Goal: Check status: Check status

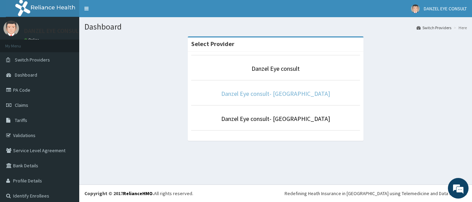
click at [272, 96] on link "Danzel Eye consult- [GEOGRAPHIC_DATA]" at bounding box center [275, 94] width 109 height 8
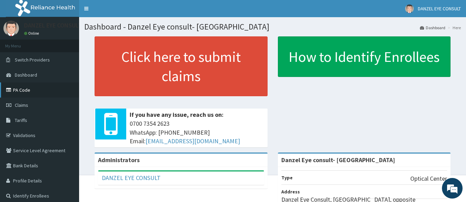
click at [21, 91] on link "PA Code" at bounding box center [39, 90] width 79 height 15
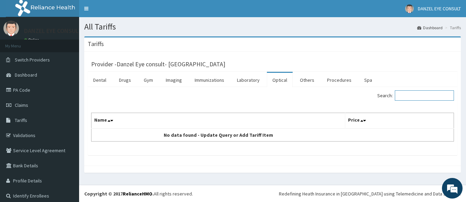
click at [406, 95] on input "Search:" at bounding box center [424, 96] width 59 height 10
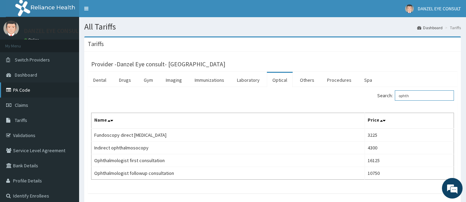
type input "ophth"
click at [19, 90] on link "PA Code" at bounding box center [39, 90] width 79 height 15
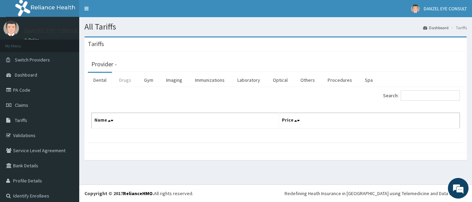
click at [128, 81] on link "Drugs" at bounding box center [125, 80] width 23 height 14
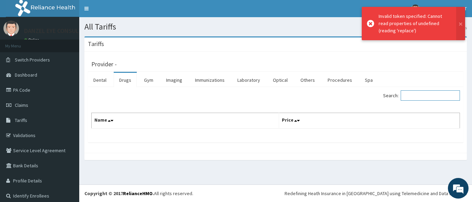
click at [424, 96] on input "Search:" at bounding box center [429, 96] width 59 height 10
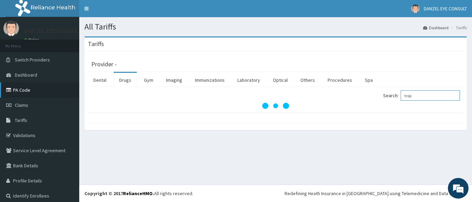
type input "trop"
click at [30, 90] on link "PA Code" at bounding box center [39, 90] width 79 height 15
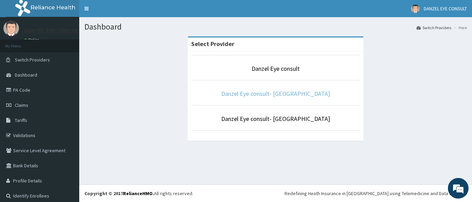
click at [268, 95] on link "Danzel Eye consult- Lagos" at bounding box center [275, 94] width 109 height 8
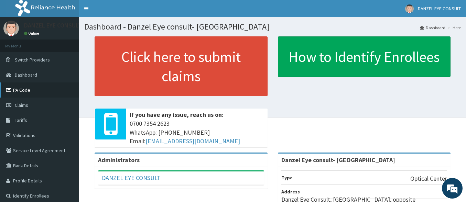
click at [17, 90] on link "PA Code" at bounding box center [39, 90] width 79 height 15
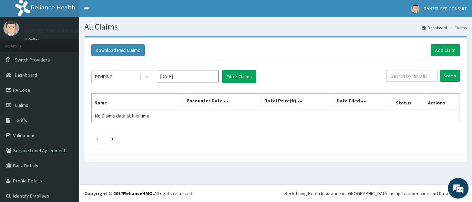
click at [191, 75] on input "[DATE]" at bounding box center [188, 76] width 62 height 12
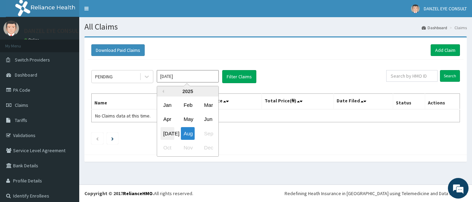
click at [170, 131] on div "Jul" at bounding box center [167, 133] width 14 height 13
type input "Jul 2025"
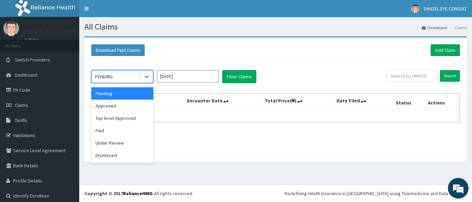
click at [138, 74] on div "PENDING" at bounding box center [116, 76] width 48 height 11
click at [119, 108] on div "Approved" at bounding box center [122, 106] width 62 height 12
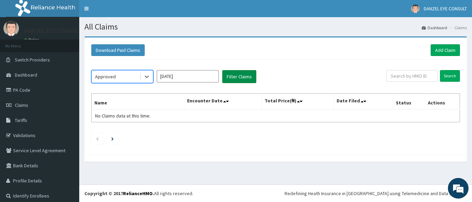
click at [228, 77] on button "Filter Claims" at bounding box center [239, 76] width 34 height 13
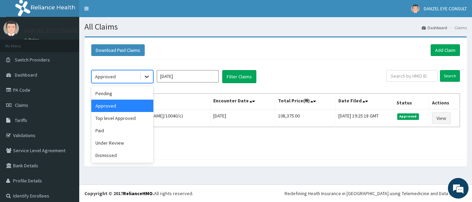
click at [149, 77] on icon at bounding box center [146, 76] width 7 height 7
click at [133, 93] on div "Pending" at bounding box center [122, 93] width 62 height 12
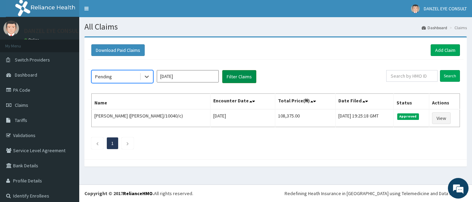
click at [233, 77] on button "Filter Claims" at bounding box center [239, 76] width 34 height 13
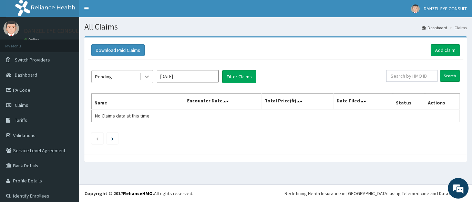
click at [151, 78] on div at bounding box center [146, 77] width 12 height 12
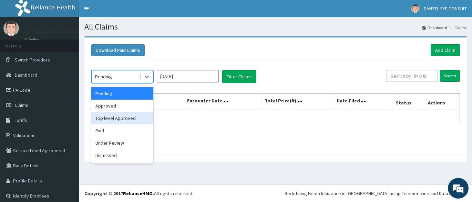
click at [128, 114] on div "Top level Approved" at bounding box center [122, 118] width 62 height 12
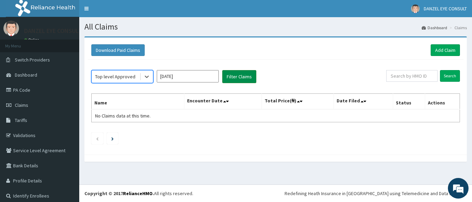
click at [227, 77] on button "Filter Claims" at bounding box center [239, 76] width 34 height 13
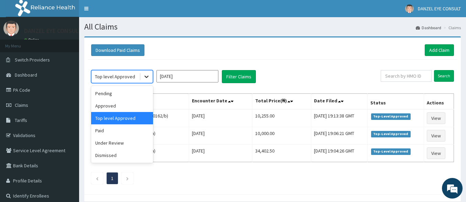
click at [142, 75] on div at bounding box center [146, 77] width 12 height 12
click at [115, 143] on div "Under Review" at bounding box center [122, 143] width 62 height 12
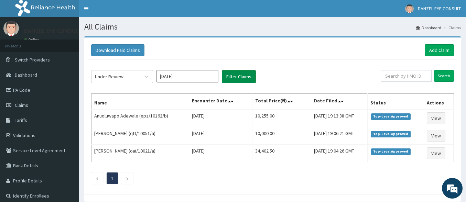
click at [231, 78] on button "Filter Claims" at bounding box center [239, 76] width 34 height 13
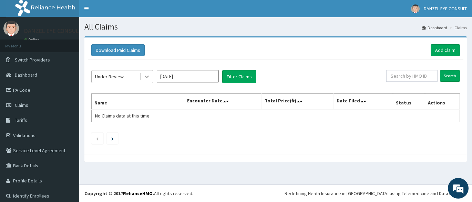
click at [149, 78] on icon at bounding box center [146, 76] width 7 height 7
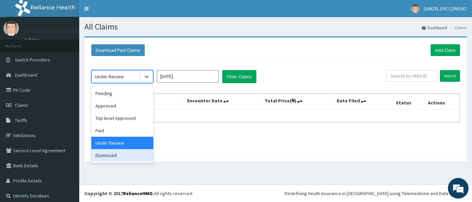
click at [127, 150] on div "Dismissed" at bounding box center [122, 155] width 62 height 12
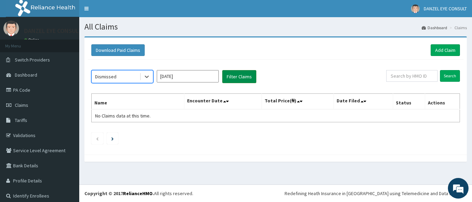
click at [233, 80] on button "Filter Claims" at bounding box center [239, 76] width 34 height 13
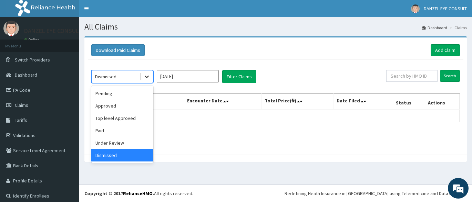
click at [148, 78] on icon at bounding box center [146, 76] width 7 height 7
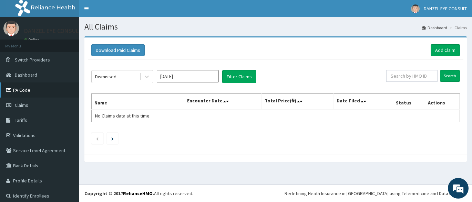
click at [26, 91] on link "PA Code" at bounding box center [39, 90] width 79 height 15
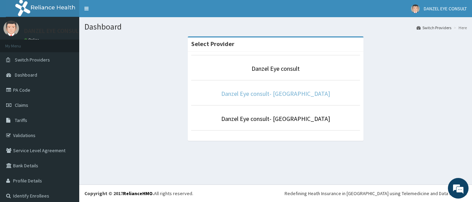
click at [295, 95] on link "Danzel Eye consult- [GEOGRAPHIC_DATA]" at bounding box center [275, 94] width 109 height 8
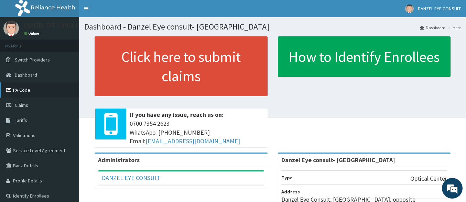
click at [27, 89] on link "PA Code" at bounding box center [39, 90] width 79 height 15
